Goal: Information Seeking & Learning: Learn about a topic

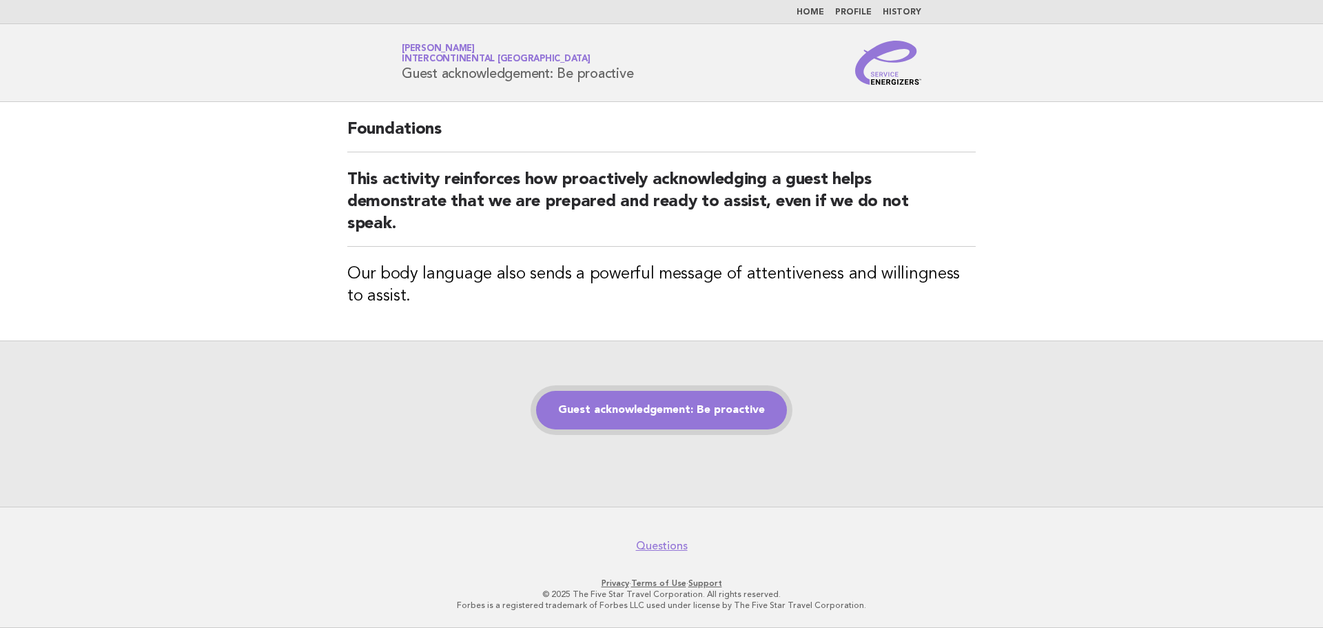
click at [694, 420] on link "Guest acknowledgement: Be proactive" at bounding box center [661, 410] width 251 height 39
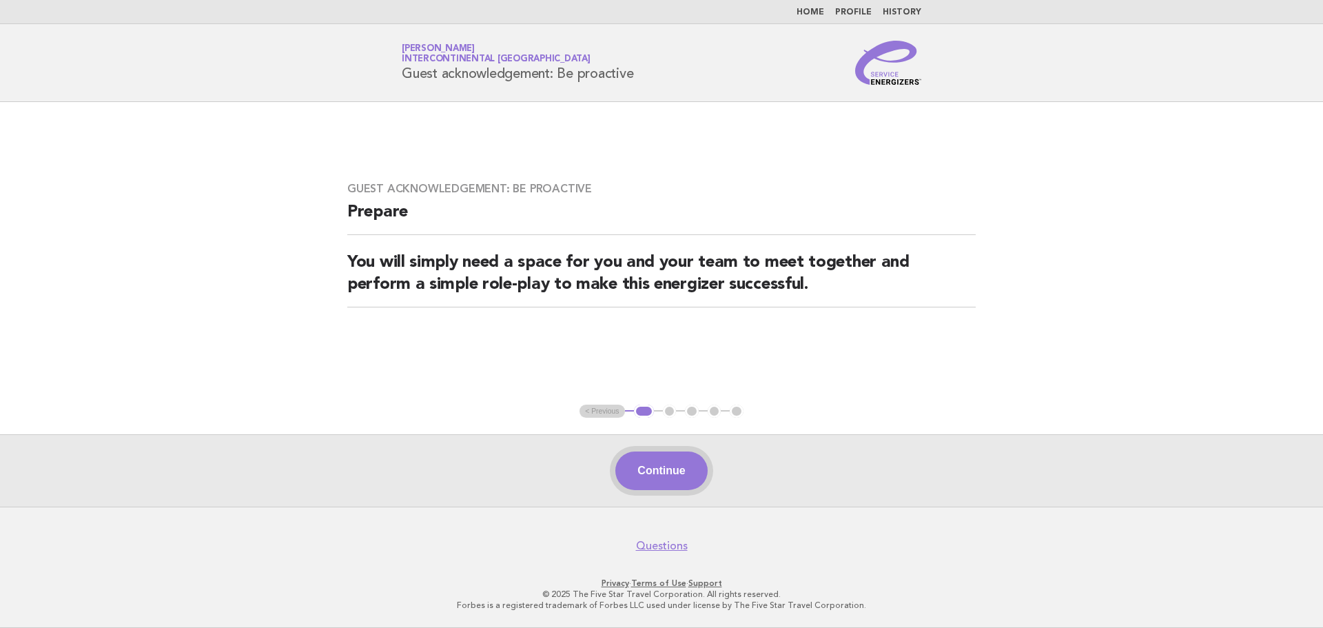
click at [666, 471] on button "Continue" at bounding box center [661, 470] width 92 height 39
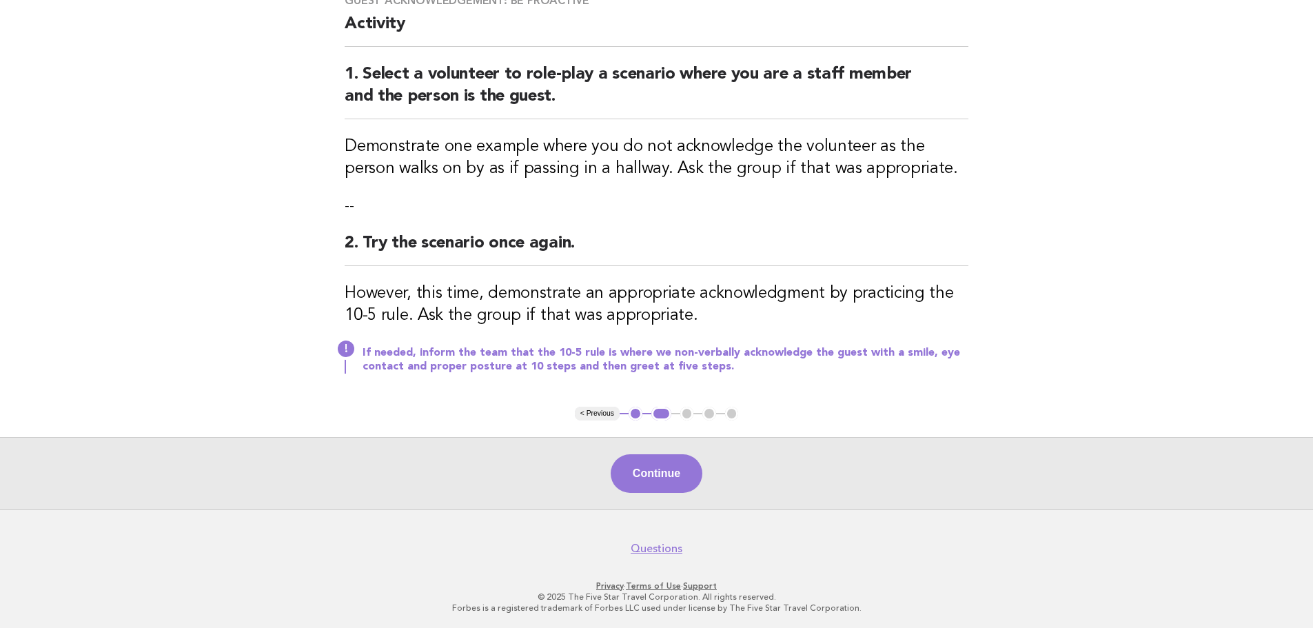
scroll to position [127, 0]
click at [669, 455] on button "Continue" at bounding box center [657, 471] width 92 height 39
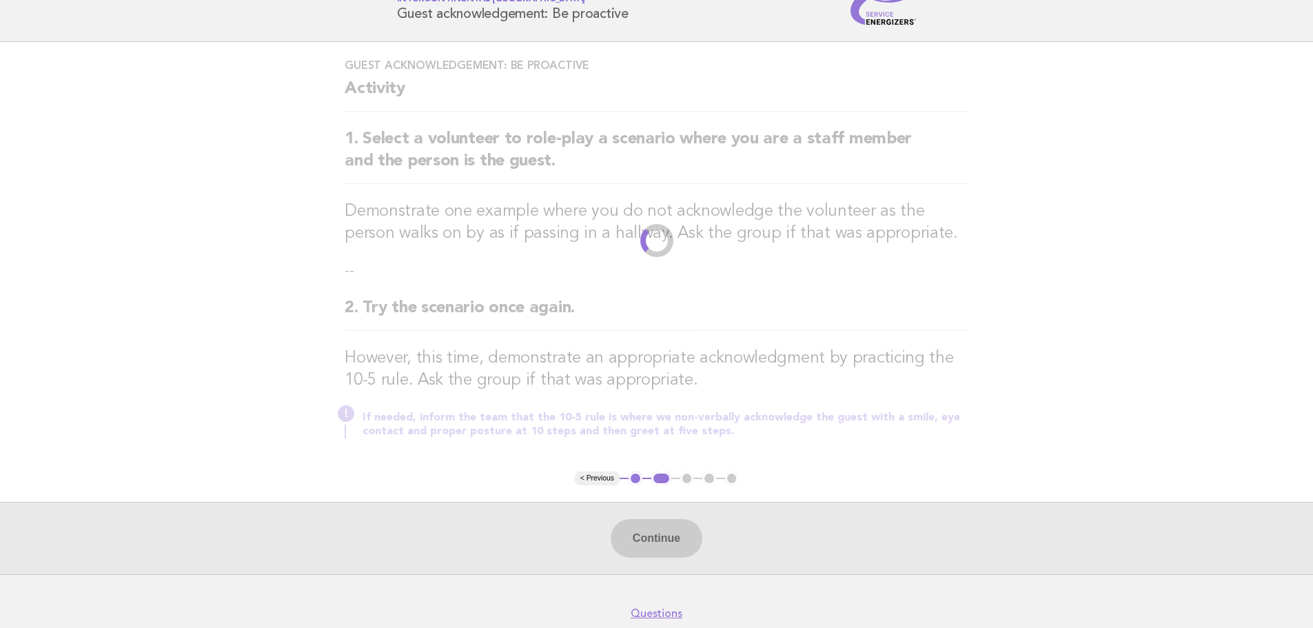
scroll to position [0, 0]
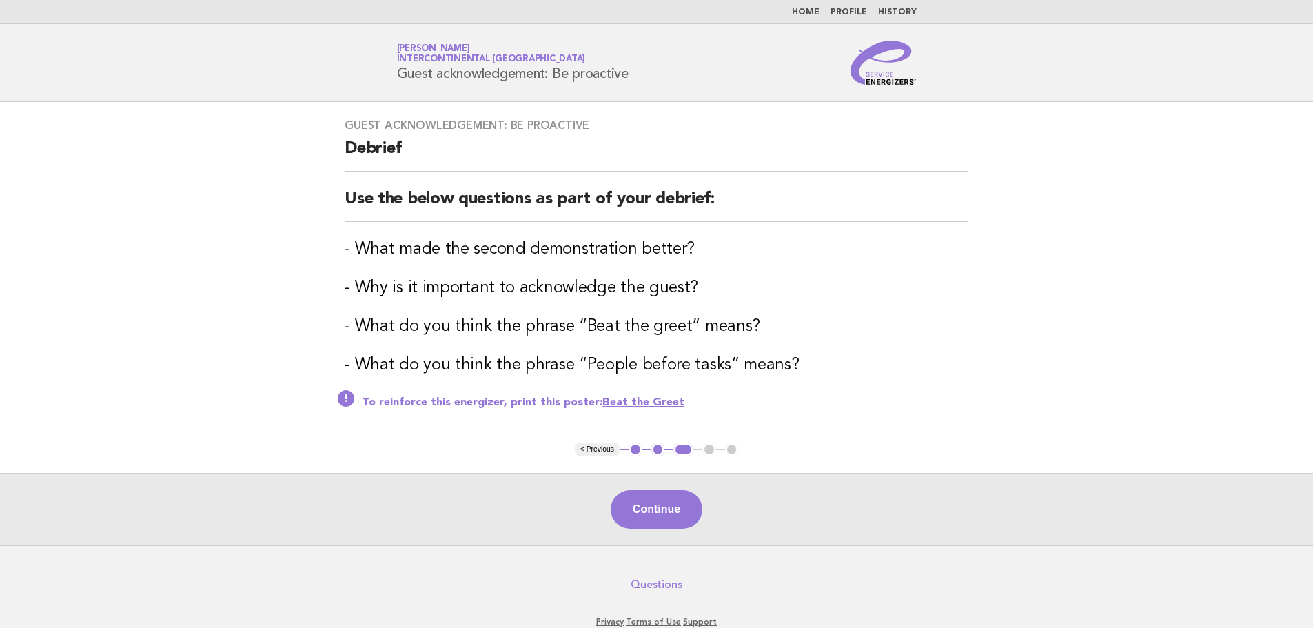
click at [647, 402] on link "Beat the Greet" at bounding box center [643, 402] width 82 height 11
click at [661, 507] on button "Continue" at bounding box center [657, 509] width 92 height 39
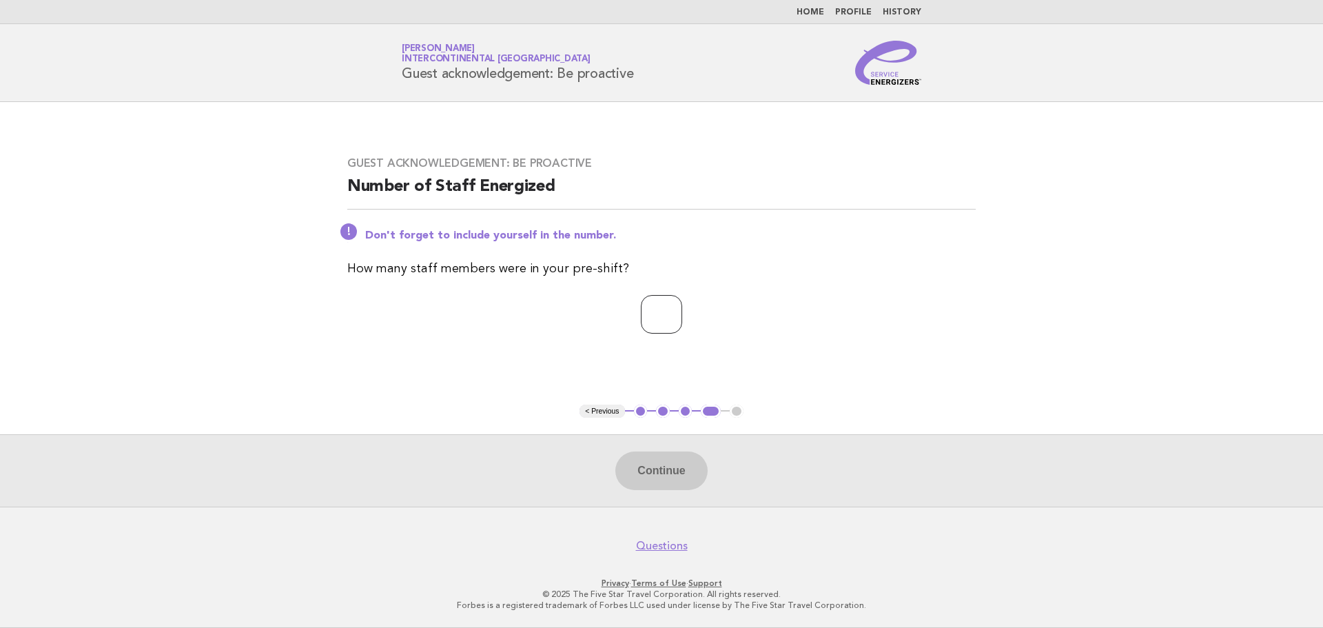
click at [642, 300] on input "number" at bounding box center [661, 314] width 41 height 39
type input "**"
click at [673, 469] on button "Continue" at bounding box center [661, 470] width 92 height 39
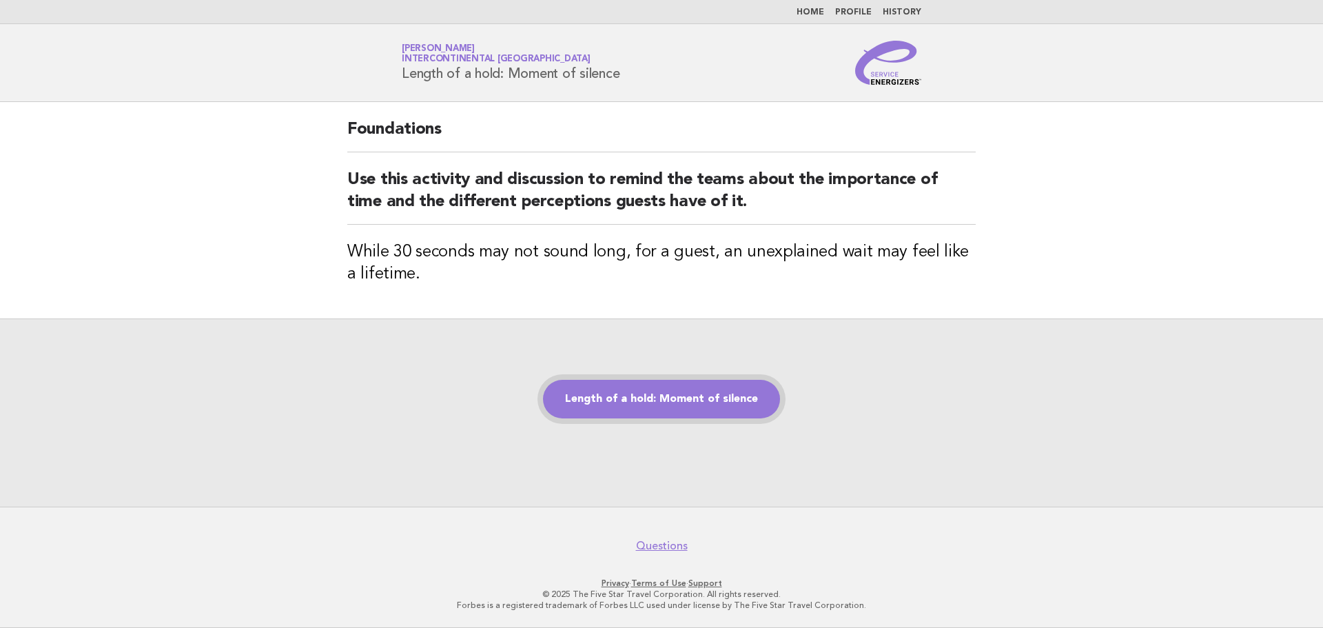
click at [746, 404] on link "Length of a hold: Moment of silence" at bounding box center [661, 399] width 237 height 39
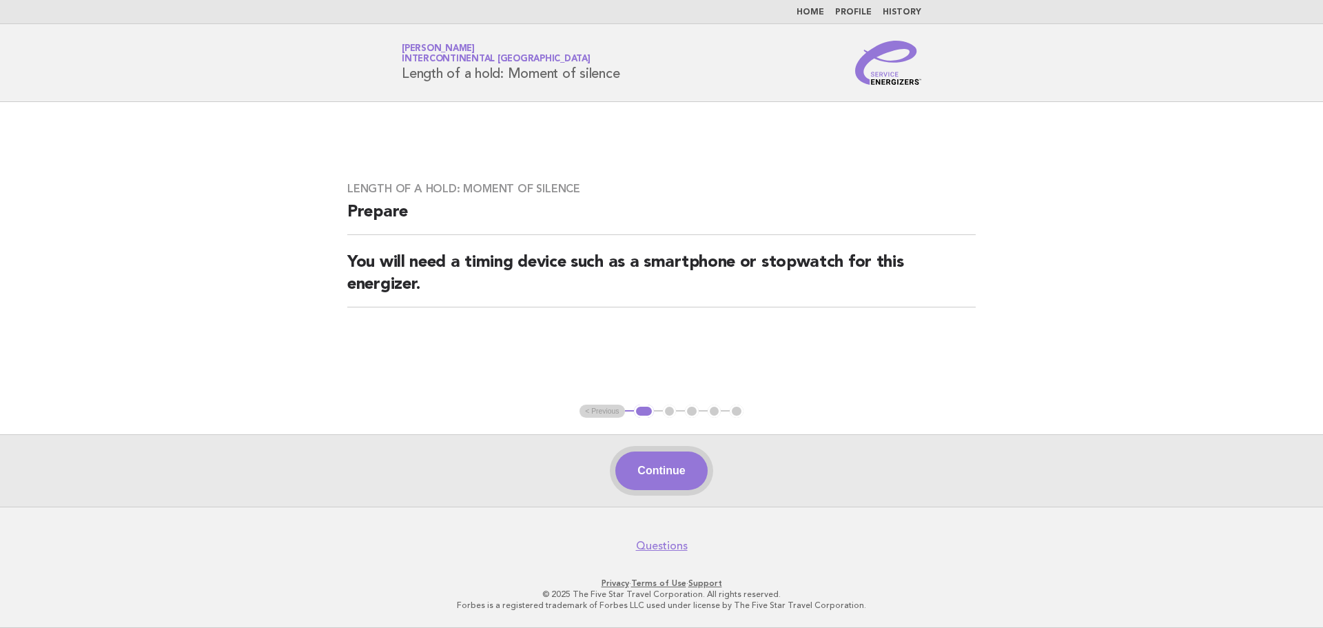
click at [647, 469] on button "Continue" at bounding box center [661, 470] width 92 height 39
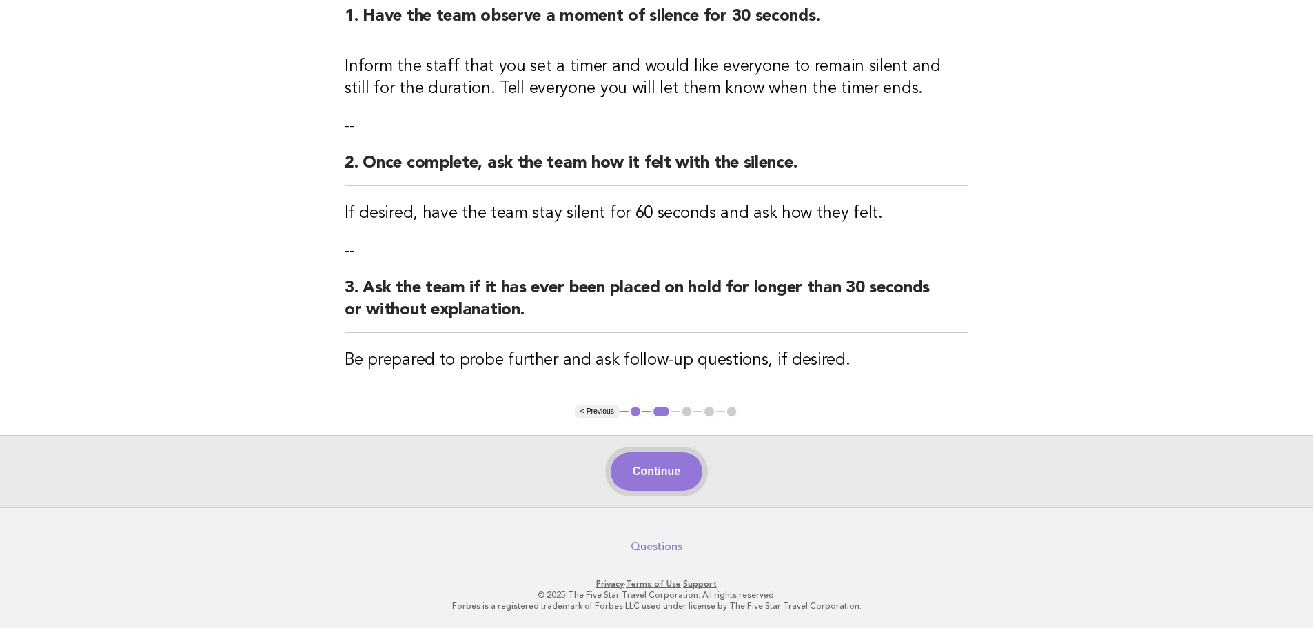
click at [652, 478] on button "Continue" at bounding box center [657, 471] width 92 height 39
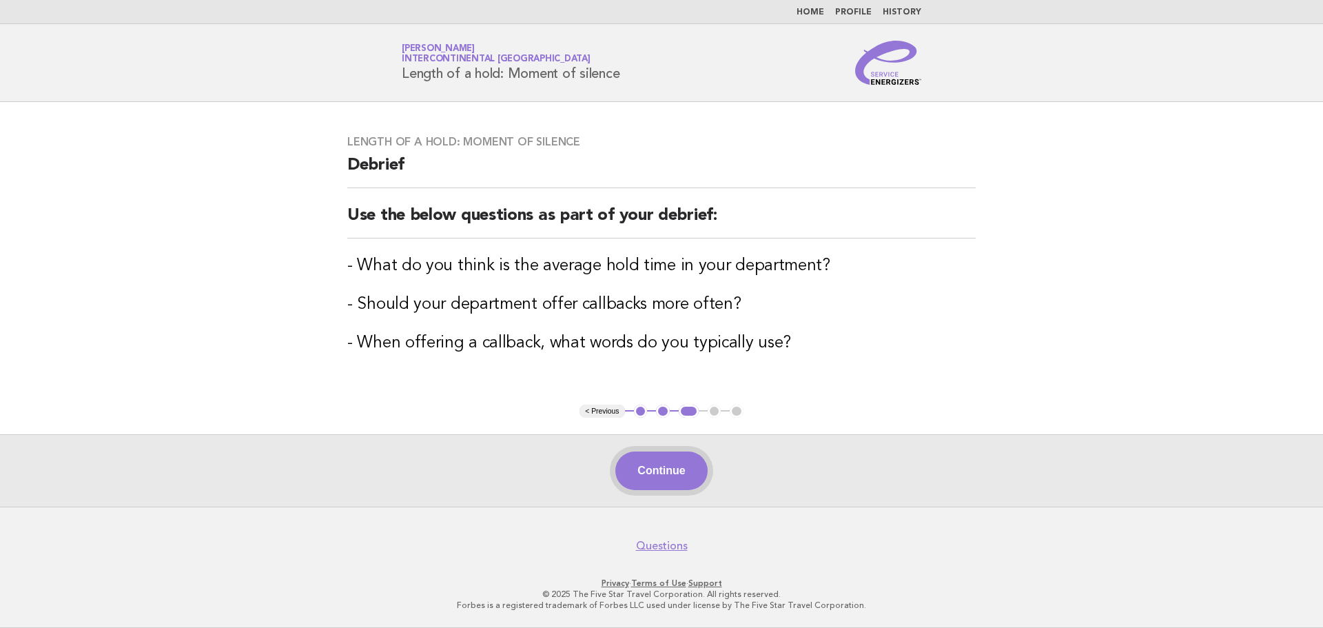
click at [646, 483] on button "Continue" at bounding box center [661, 470] width 92 height 39
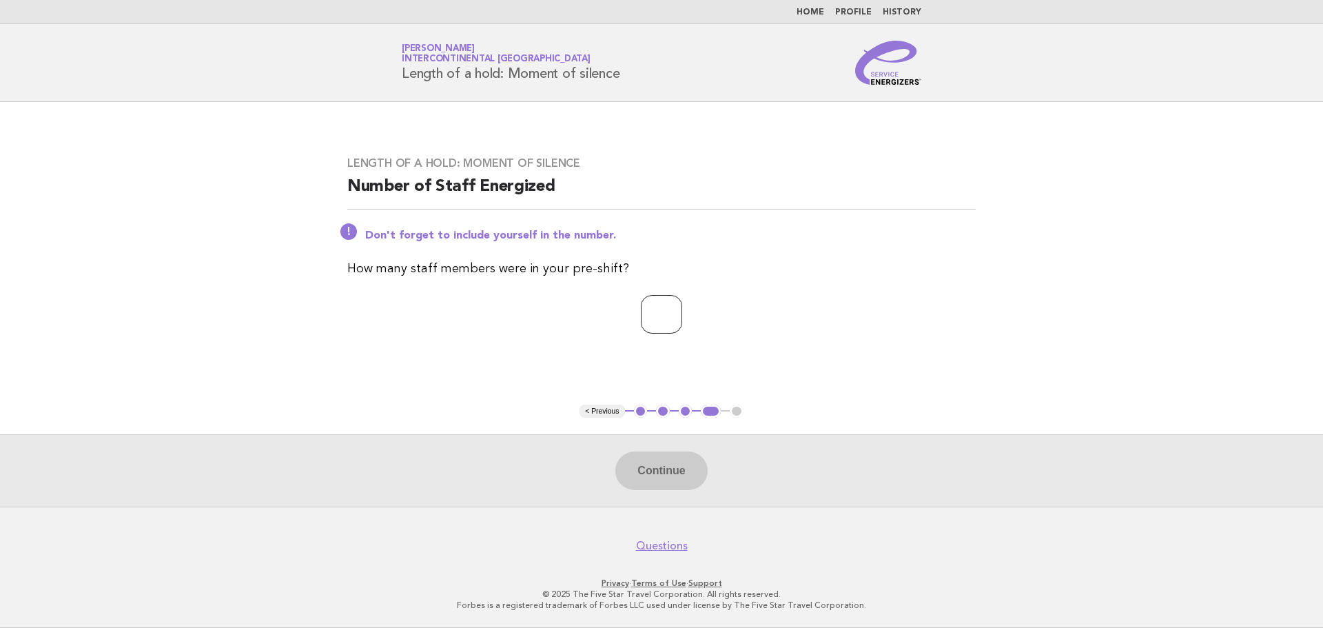
click at [641, 323] on input "number" at bounding box center [661, 314] width 41 height 39
type input "*"
type input "**"
click at [688, 488] on button "Continue" at bounding box center [661, 470] width 92 height 39
